Goal: Task Accomplishment & Management: Manage account settings

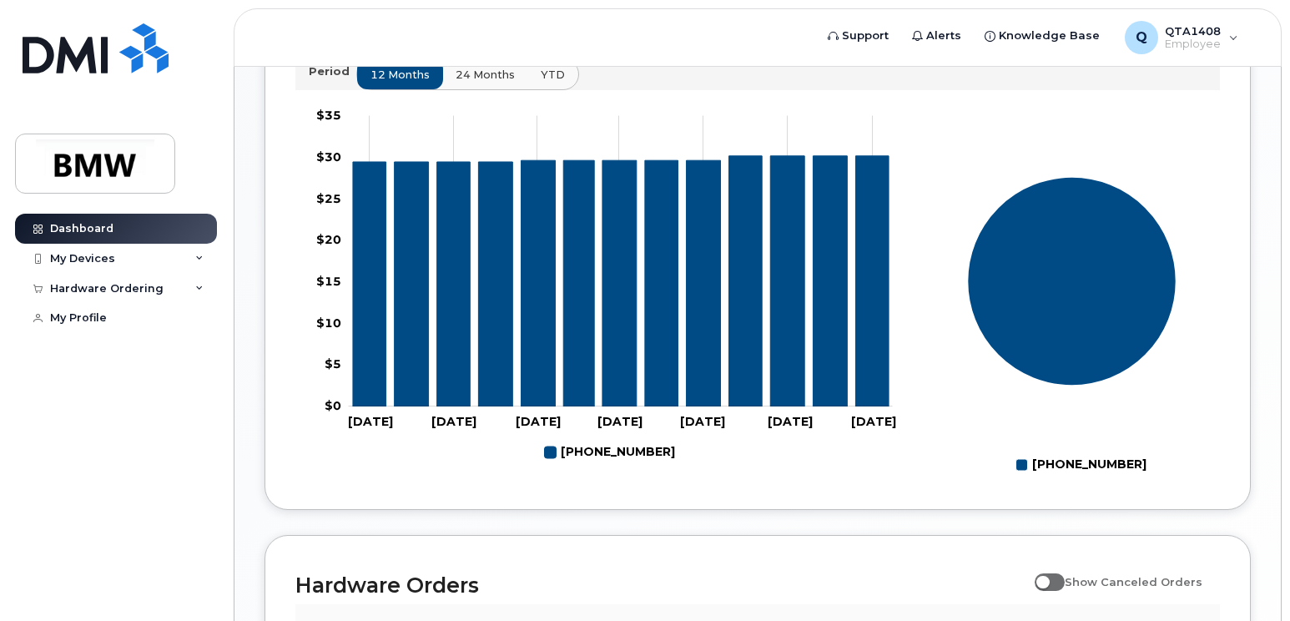
scroll to position [920, 0]
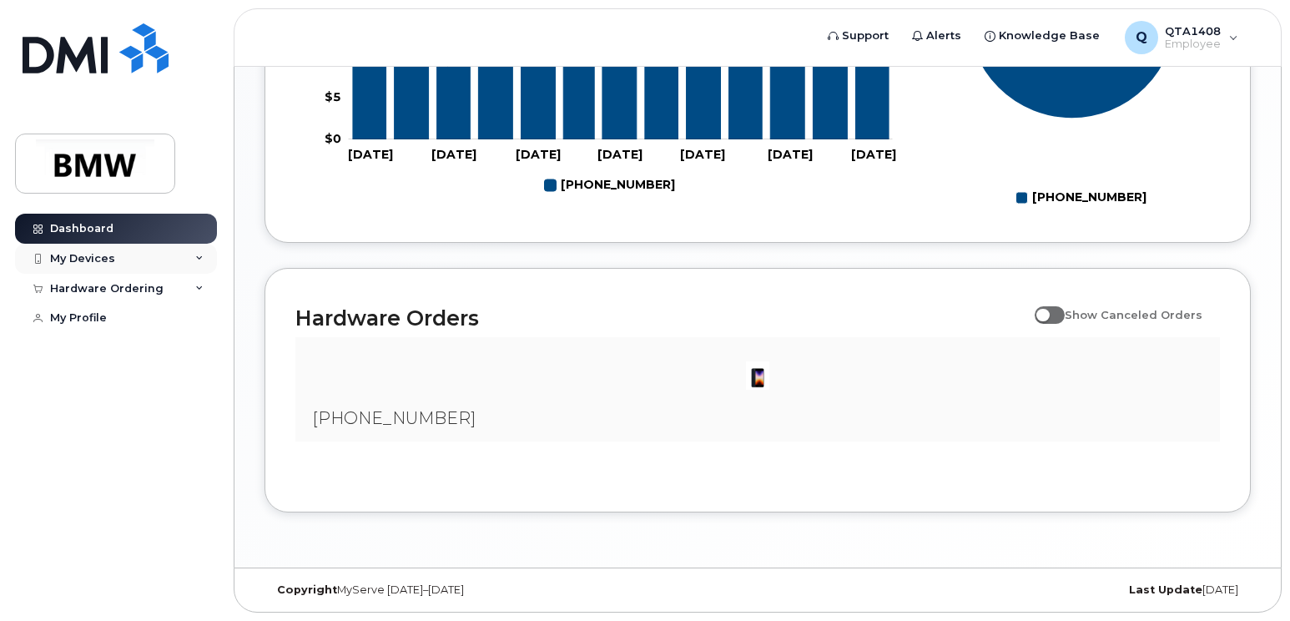
click at [194, 257] on div "My Devices" at bounding box center [116, 259] width 202 height 30
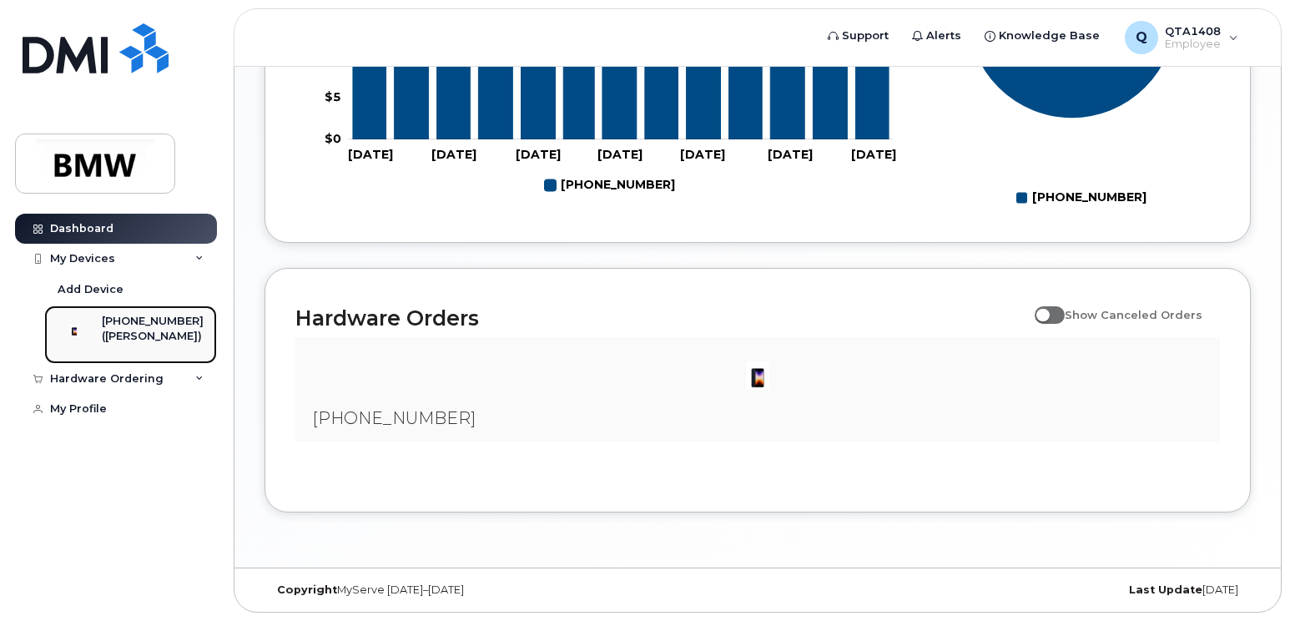
click at [157, 332] on div "([PERSON_NAME])" at bounding box center [153, 336] width 102 height 15
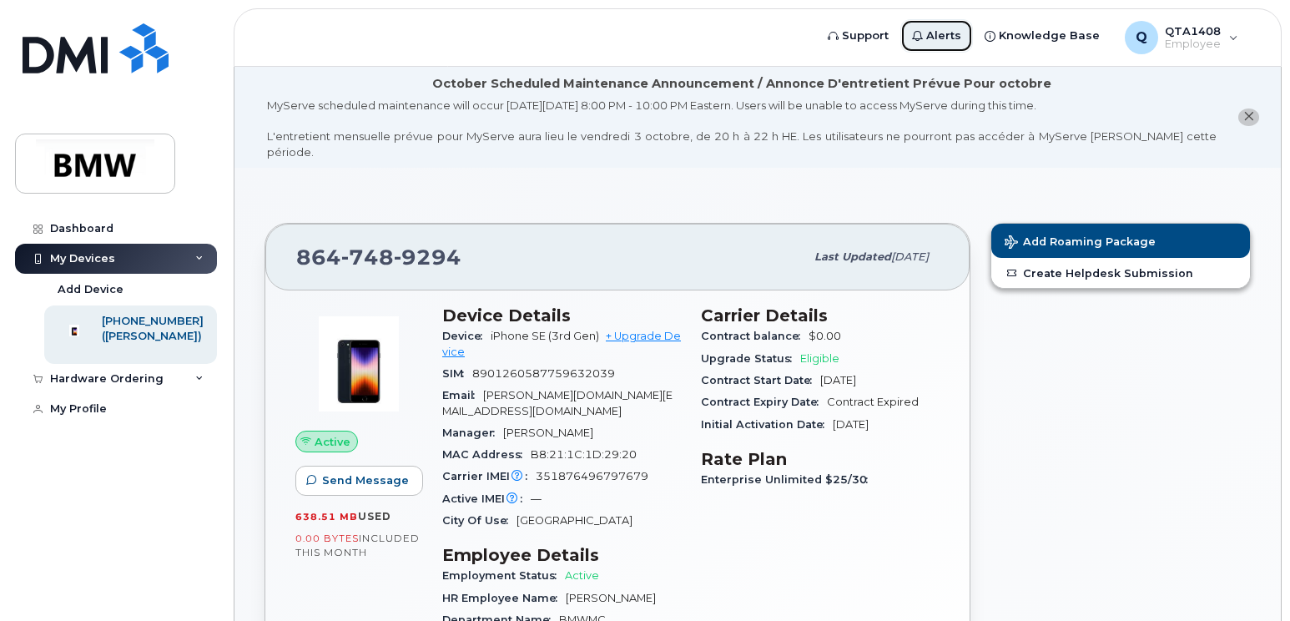
click at [940, 29] on span "Alerts" at bounding box center [943, 36] width 35 height 17
click at [1232, 40] on div "Q QTA1408 Employee" at bounding box center [1181, 37] width 137 height 33
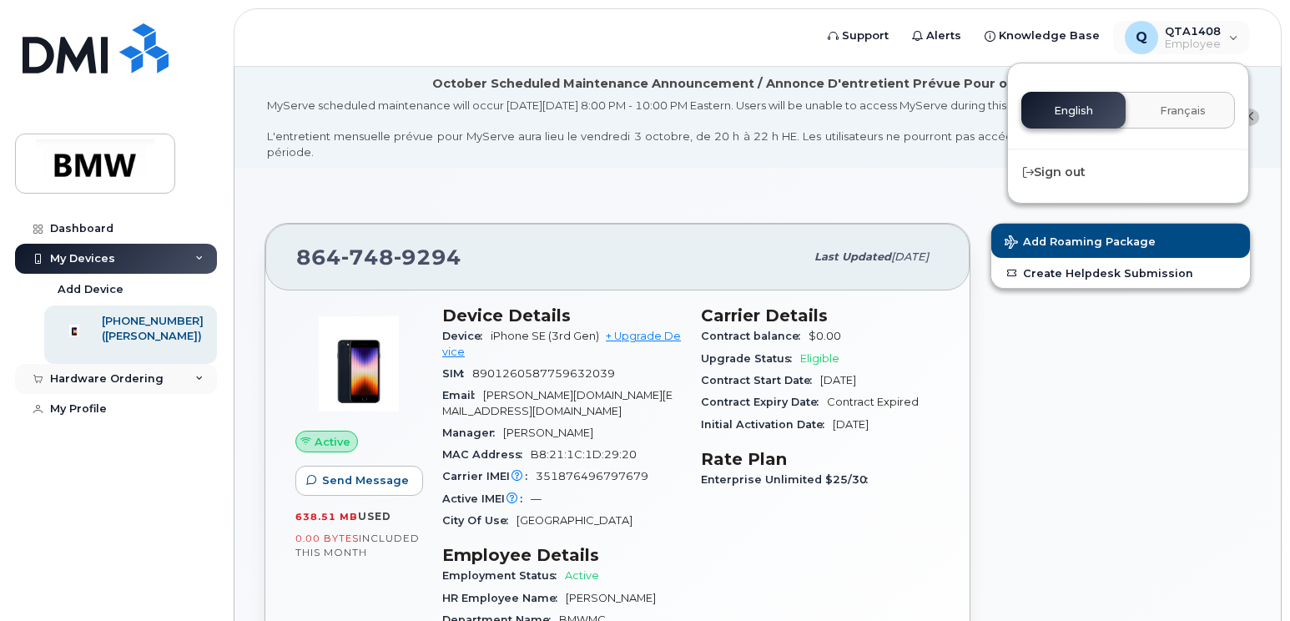
click at [92, 386] on div "Hardware Ordering" at bounding box center [106, 378] width 113 height 13
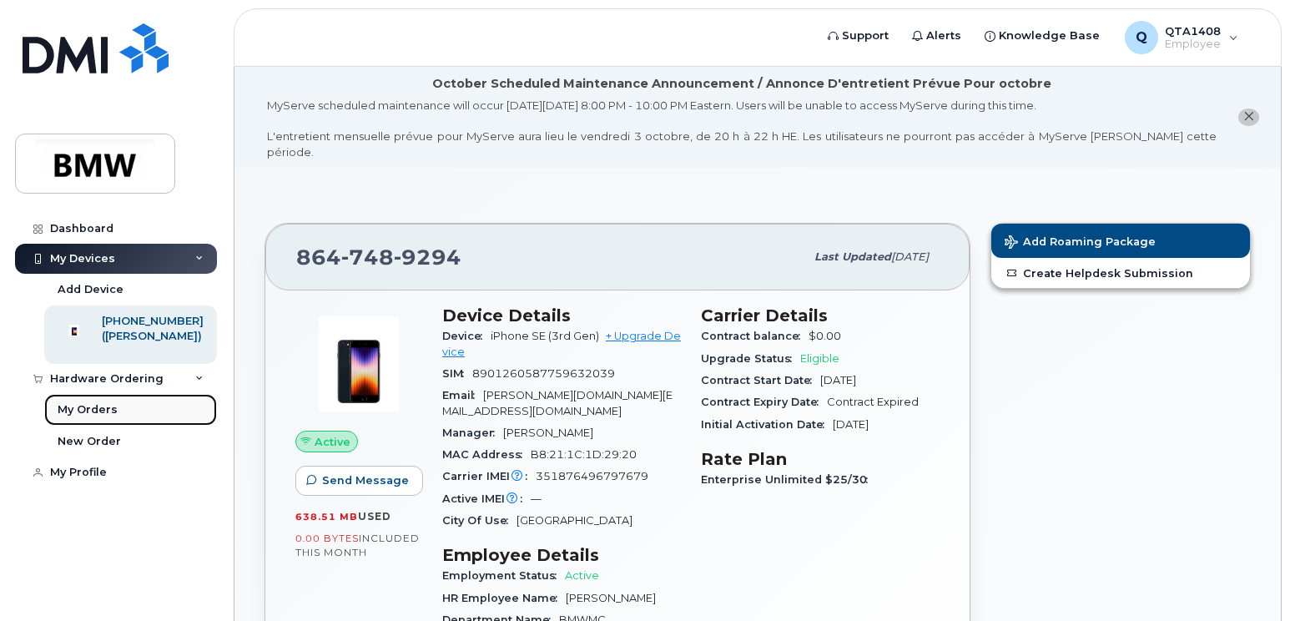
click at [84, 417] on div "My Orders" at bounding box center [88, 409] width 60 height 15
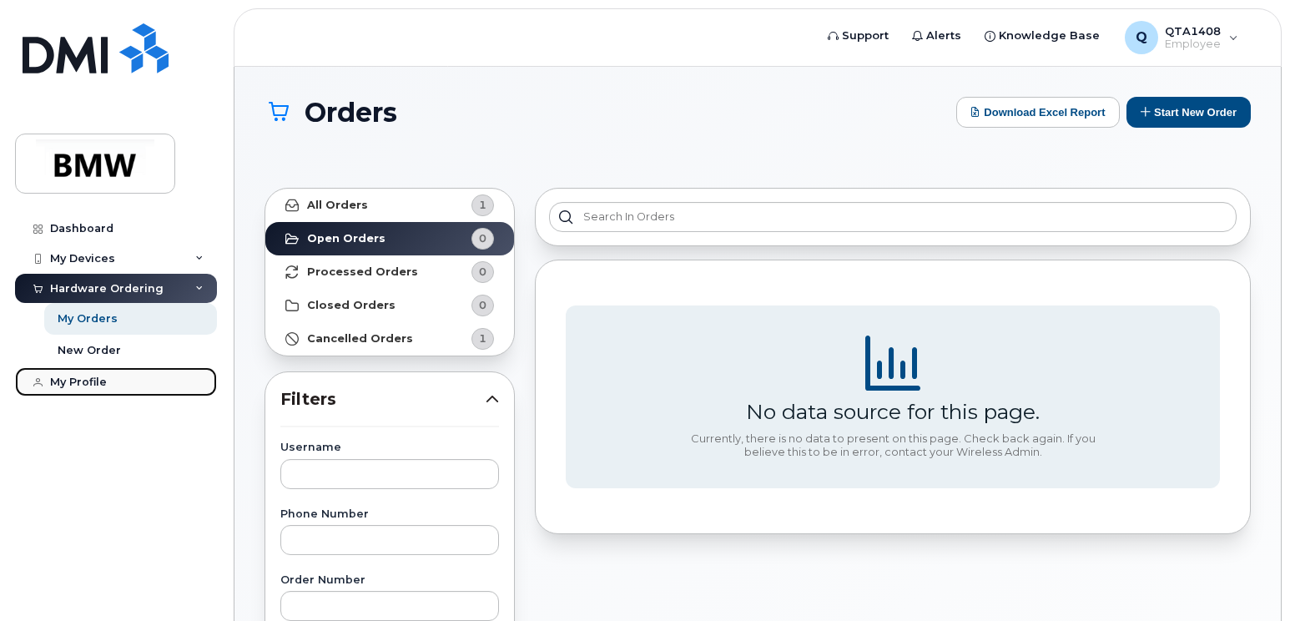
click at [68, 380] on div "My Profile" at bounding box center [78, 382] width 57 height 13
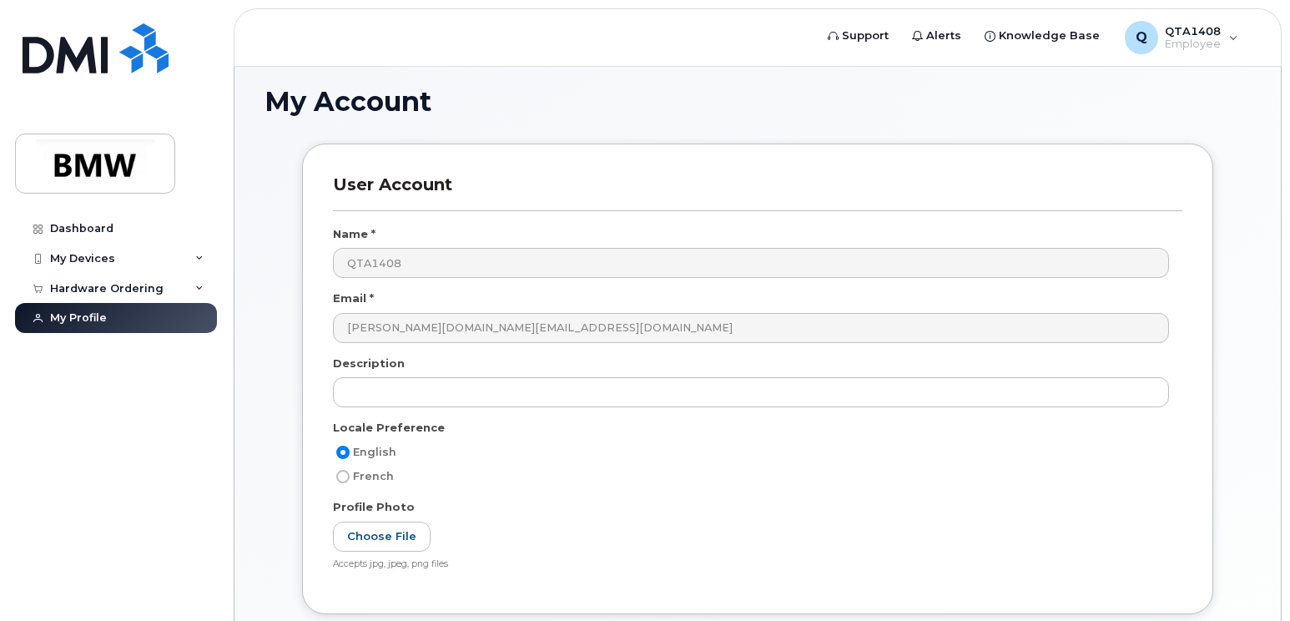
scroll to position [110, 0]
